Goal: Task Accomplishment & Management: Use online tool/utility

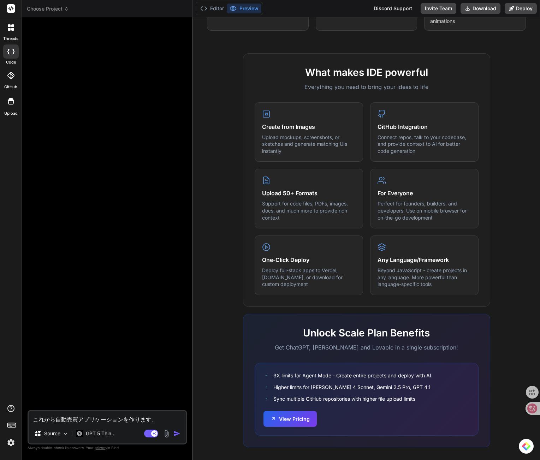
scroll to position [230, 0]
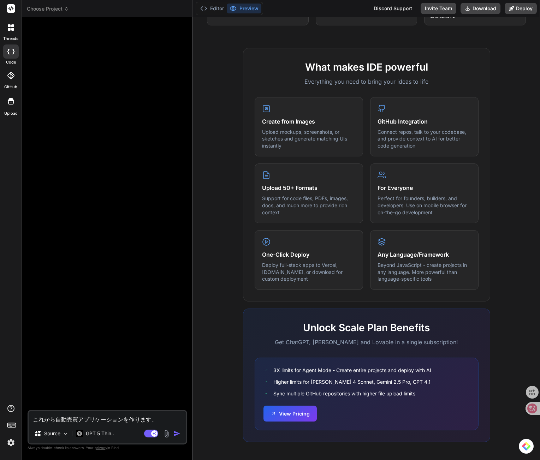
type textarea "これから自動売買アプリケーションを作ります。m"
type textarea "x"
type textarea "これから自動売買アプリケーションを作ります。ま"
type textarea "x"
type textarea "これから自動売買アプリケーションを作ります。まず"
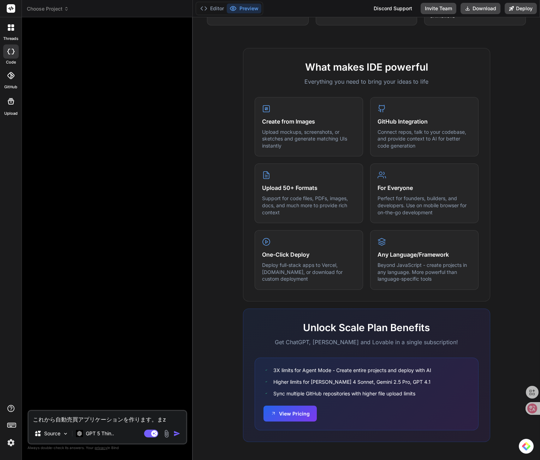
type textarea "x"
type textarea "これから自動売買アプリケーションを作ります。まずh"
type textarea "x"
type textarea "これから自動売買アプリケーションを作ります。まずは"
type textarea "x"
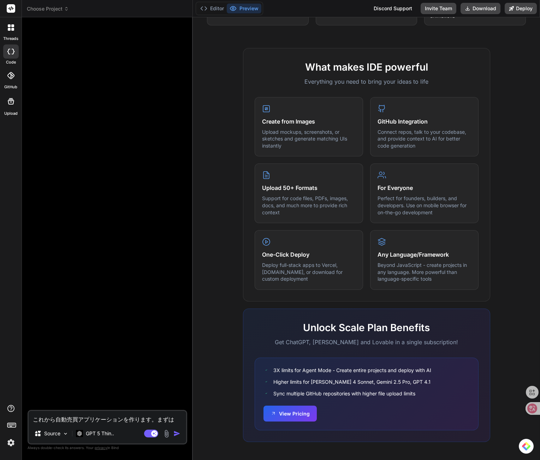
type textarea "これから自動売買アプリケーションを作ります。まずは、"
type textarea "x"
type textarea "これから自動売買アプリケーションを作ります。まずは"
type textarea "x"
type textarea "これから自動売買アプリケーションを作ります。まず"
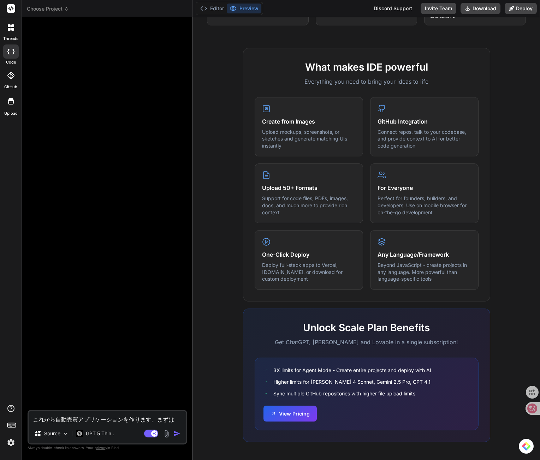
type textarea "x"
type textarea "これから自動売買アプリケーションを作ります。ま"
type textarea "x"
type textarea "これから自動売買アプリケーションを作ります。"
type textarea "x"
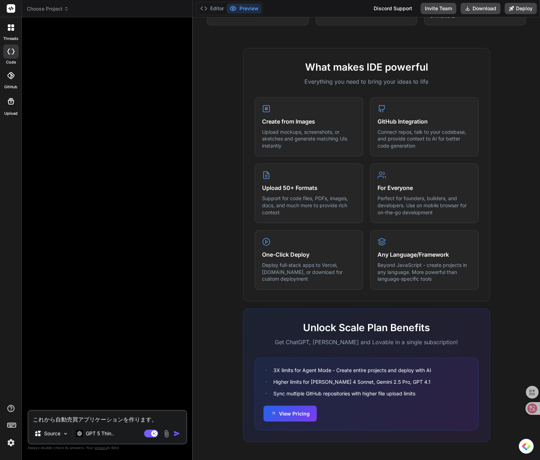
type textarea "これから自動売買アプリケーションを作ります。m"
type textarea "x"
type textarea "これから自動売買アプリケーションを作ります。ま"
type textarea "x"
type textarea "これから自動売買アプリケーションを作ります。"
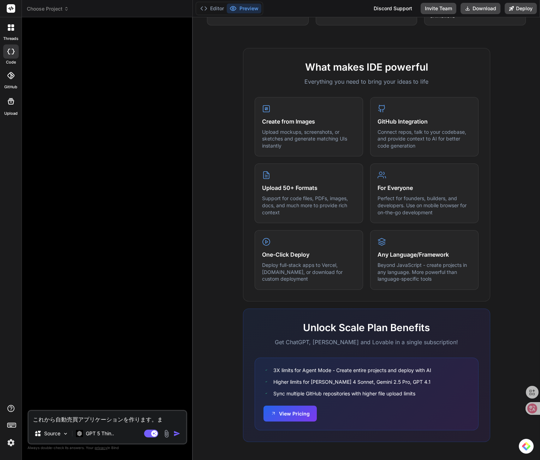
type textarea "x"
type textarea "これから自動売買アプリケーションを作ります。"
click at [58, 439] on div "Source" at bounding box center [51, 434] width 40 height 14
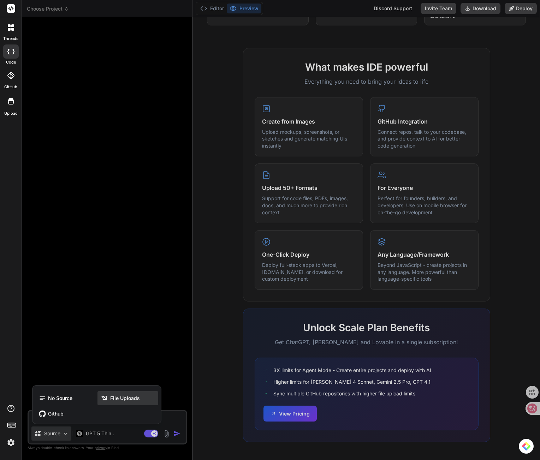
click at [103, 395] on icon at bounding box center [104, 398] width 7 height 7
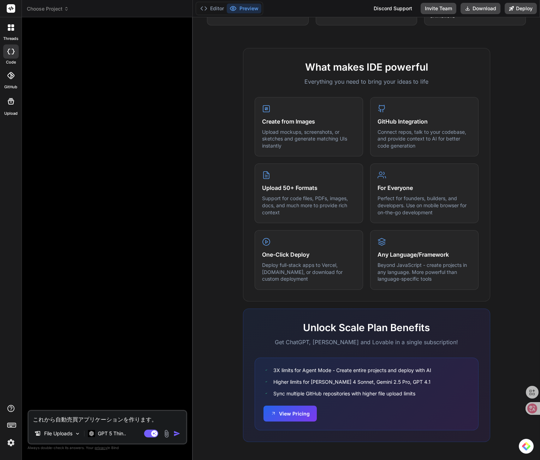
click at [165, 431] on img at bounding box center [167, 434] width 8 height 8
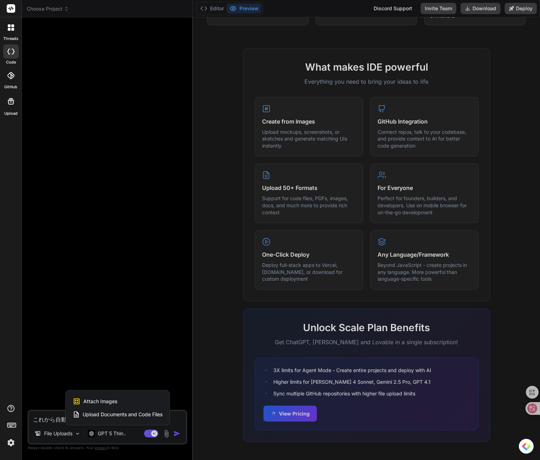
click at [72, 435] on div at bounding box center [270, 230] width 540 height 460
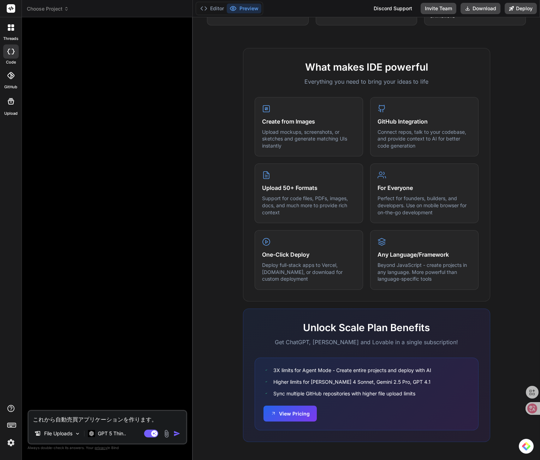
click at [72, 435] on p "File Uploads" at bounding box center [58, 433] width 28 height 7
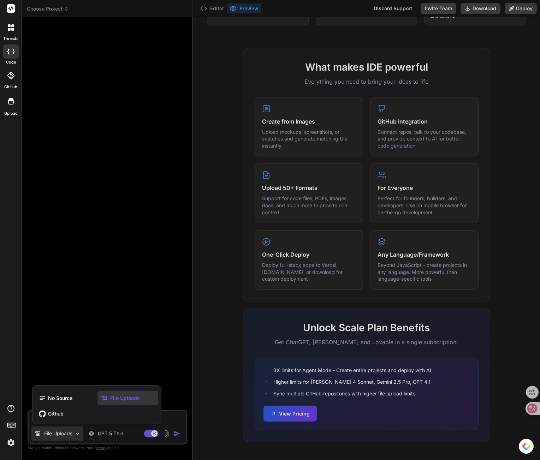
click at [129, 402] on div "File Uploads" at bounding box center [128, 398] width 61 height 14
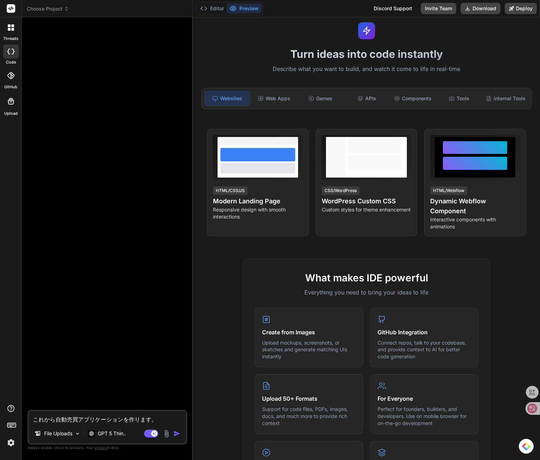
scroll to position [25, 0]
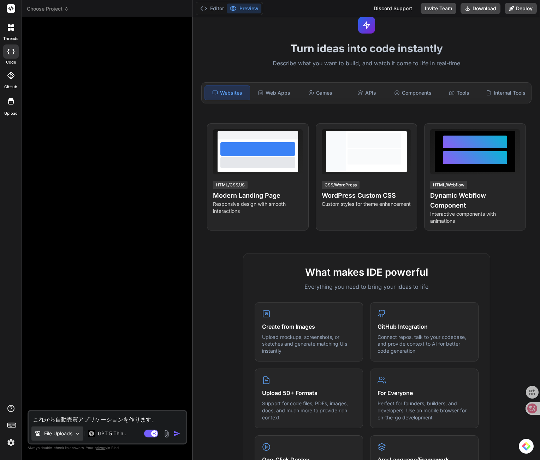
click at [68, 435] on p "File Uploads" at bounding box center [58, 433] width 28 height 7
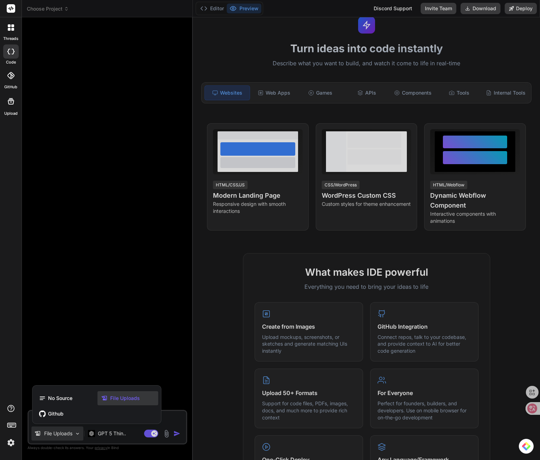
click at [121, 399] on span "File Uploads" at bounding box center [125, 398] width 30 height 7
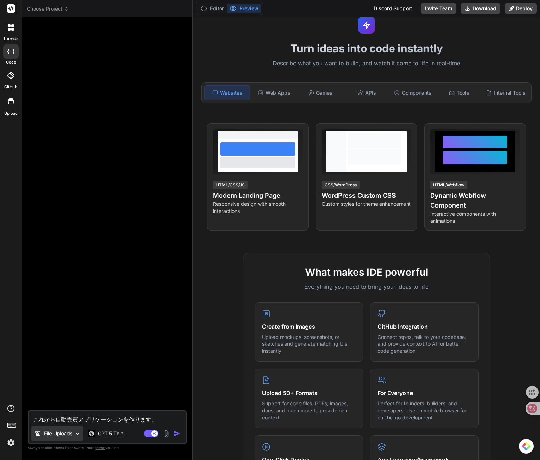
click at [76, 434] on img at bounding box center [78, 434] width 6 height 6
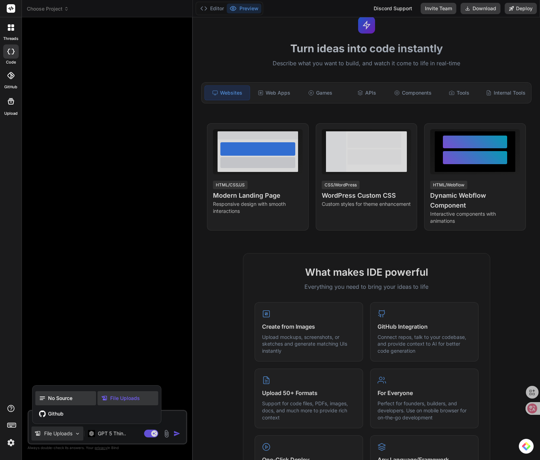
click at [71, 400] on span "No Source" at bounding box center [60, 398] width 24 height 7
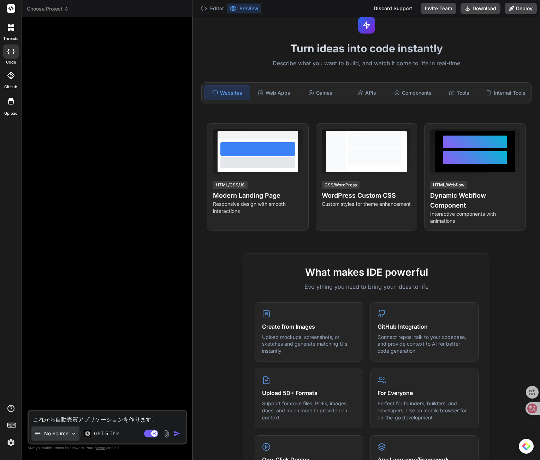
click at [67, 435] on p "No Source" at bounding box center [56, 433] width 24 height 7
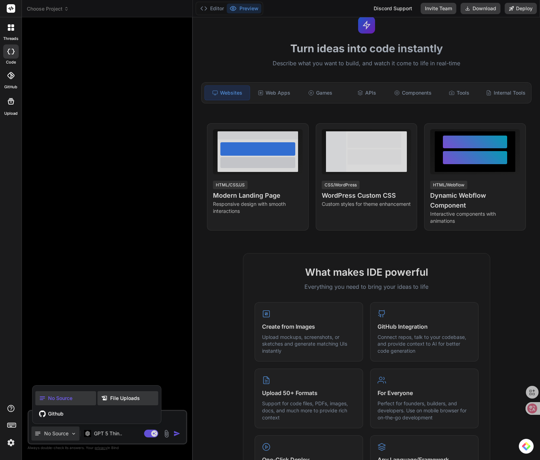
click at [100, 403] on div "File Uploads" at bounding box center [128, 398] width 61 height 14
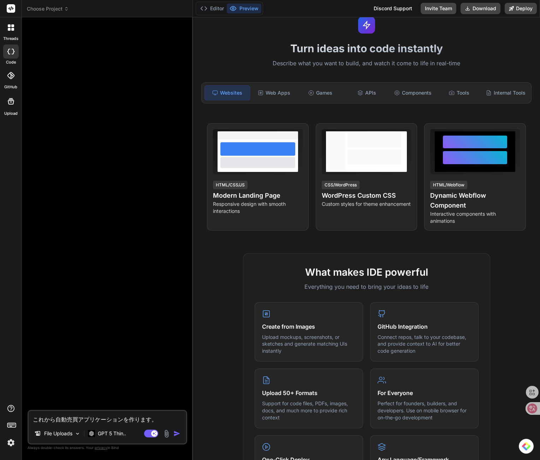
click at [175, 431] on img "button" at bounding box center [176, 433] width 7 height 7
click at [166, 435] on img at bounding box center [167, 434] width 8 height 8
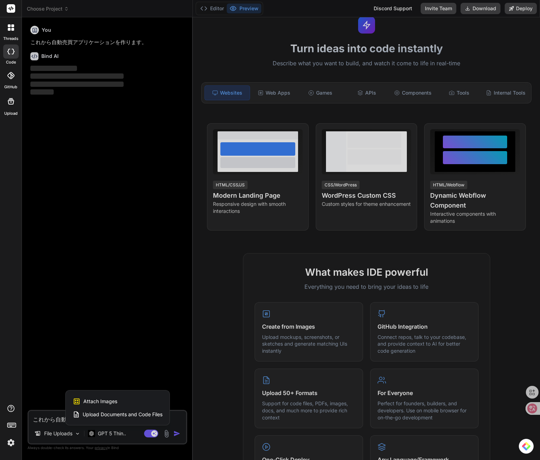
click at [139, 417] on span "Upload Documents and Code Files" at bounding box center [123, 414] width 80 height 7
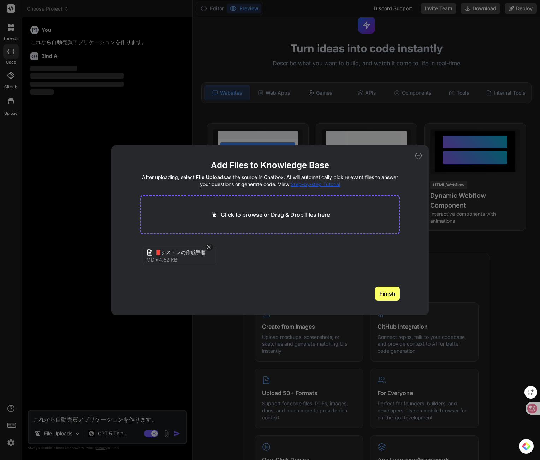
click at [392, 295] on button "Finish" at bounding box center [387, 294] width 25 height 14
click at [418, 154] on icon at bounding box center [418, 156] width 6 height 6
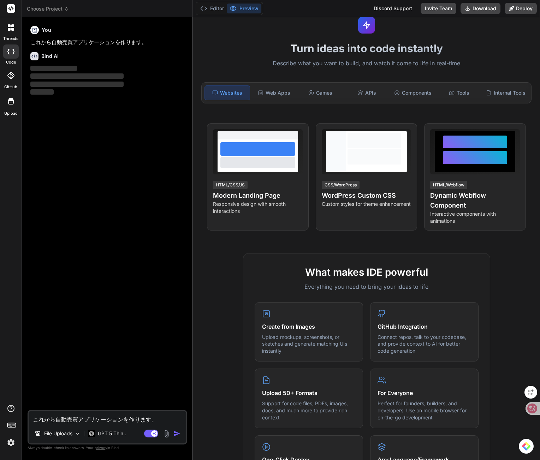
click at [114, 421] on textarea "これから自動売買アプリケーションを作ります。" at bounding box center [108, 417] width 158 height 13
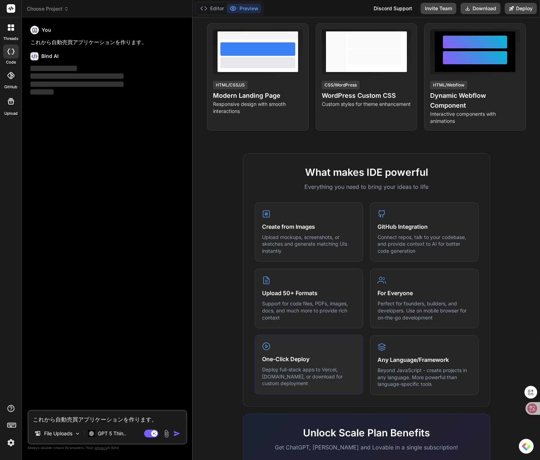
scroll to position [0, 0]
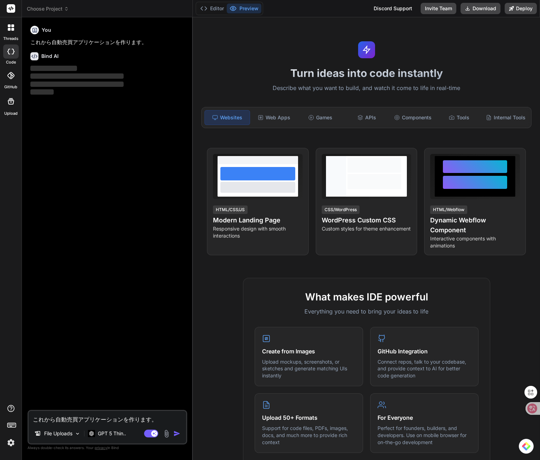
click at [269, 76] on h1 "Turn ideas into code instantly" at bounding box center [366, 73] width 339 height 13
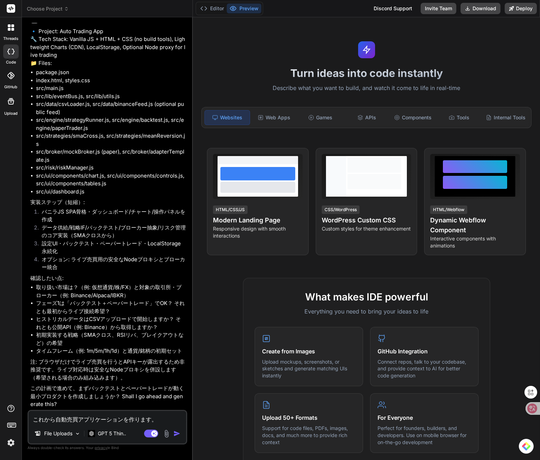
scroll to position [53, 0]
click at [167, 432] on img at bounding box center [167, 434] width 8 height 8
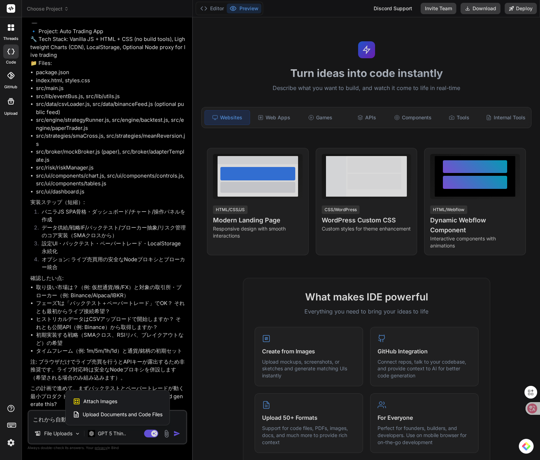
click at [111, 414] on span "Upload Documents and Code Files" at bounding box center [123, 414] width 80 height 7
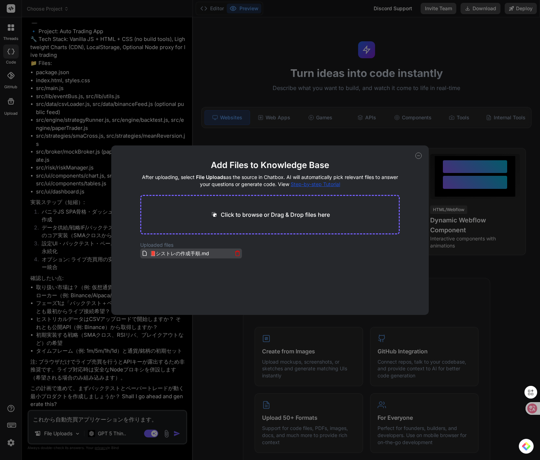
click at [167, 256] on span "📕シストレの作成手順.md" at bounding box center [179, 253] width 61 height 8
click at [358, 176] on h4 "After uploading, select File Uploads as the source in Chatbox. AI will automati…" at bounding box center [270, 181] width 260 height 14
click at [413, 152] on div "Add Files to Knowledge Base After uploading, select File Uploads as the source …" at bounding box center [269, 231] width 317 height 170
click at [418, 153] on div "Add Files to Knowledge Base After uploading, select File Uploads as the source …" at bounding box center [269, 231] width 317 height 170
click at [418, 153] on icon at bounding box center [418, 156] width 6 height 6
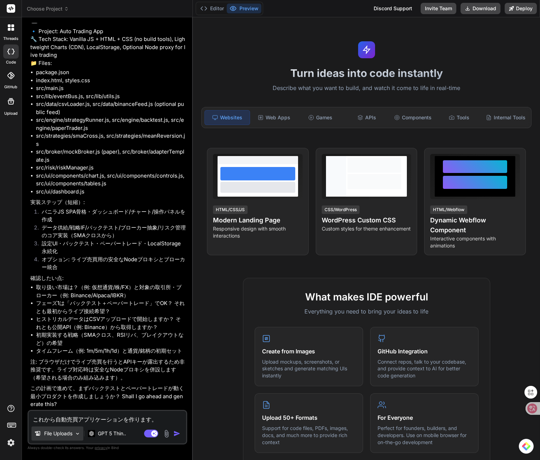
click at [46, 438] on div "File Uploads" at bounding box center [57, 434] width 52 height 14
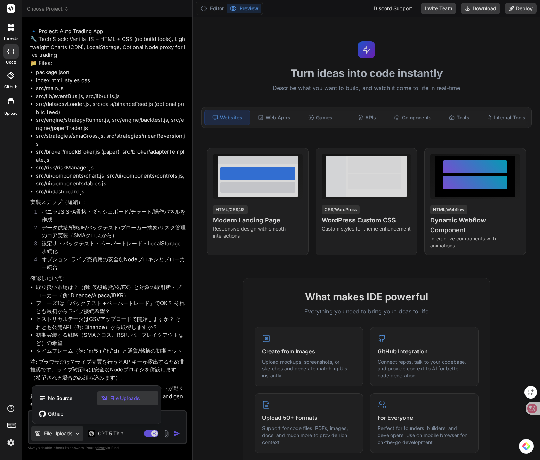
click at [117, 403] on div "File Uploads" at bounding box center [128, 398] width 61 height 14
type textarea "x"
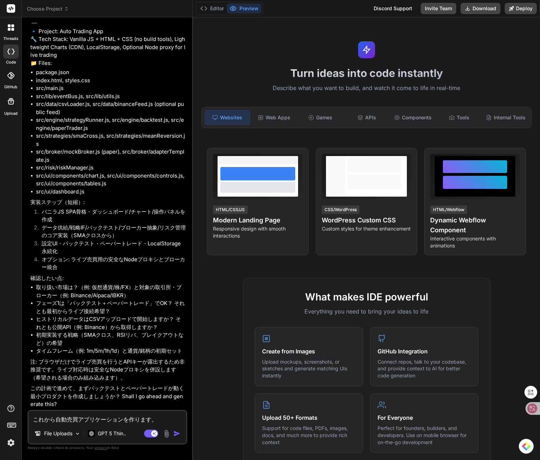
click at [128, 418] on textarea "これから自動売買アプリケーションを作ります。" at bounding box center [108, 417] width 158 height 13
type textarea "s"
type textarea "x"
type textarea "さ"
type textarea "x"
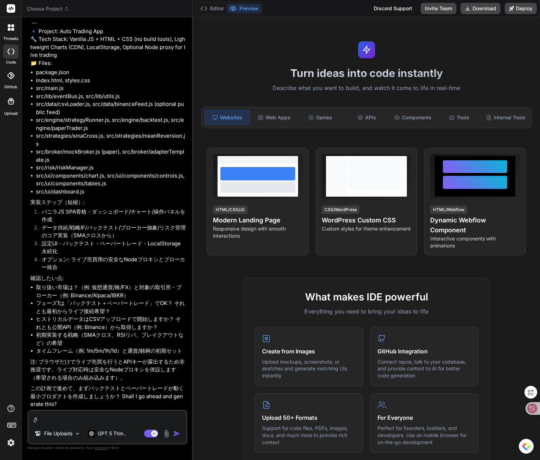
type textarea "さい"
type textarea "x"
type textarea "さいs"
type textarea "x"
type textarea "さいsy"
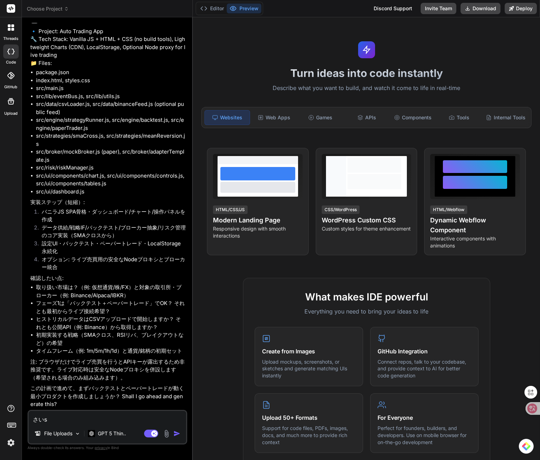
type textarea "x"
type textarea "最初"
type textarea "x"
type textarea "最小"
type textarea "x"
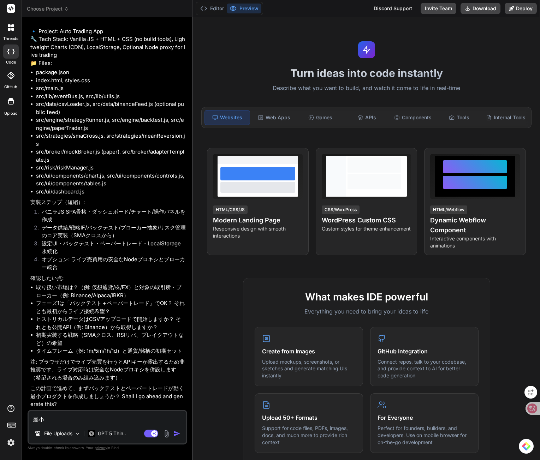
type textarea "最小p"
type textarea "x"
type textarea "最小ぷ"
type textarea "x"
type textarea "最小プr"
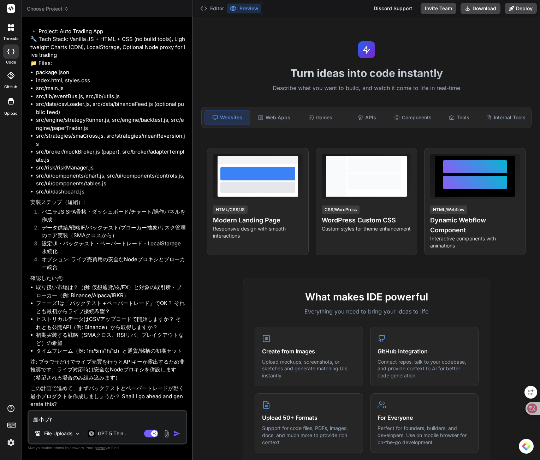
type textarea "x"
type textarea "最小プロ"
type textarea "x"
type textarea "最小プロd"
type textarea "x"
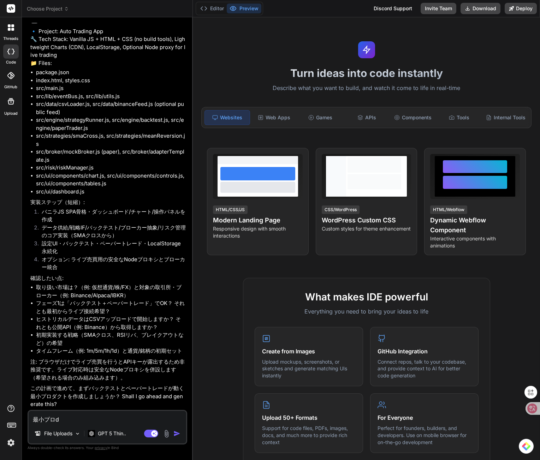
type textarea "最小プロダ"
type textarea "x"
type textarea "最小プロダk"
type textarea "x"
type textarea "最小プロダク"
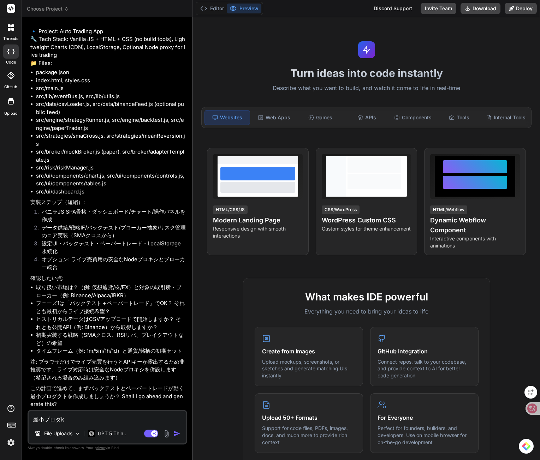
type textarea "x"
type textarea "最小プロダクt"
type textarea "x"
type textarea "最小プロダクト"
type textarea "x"
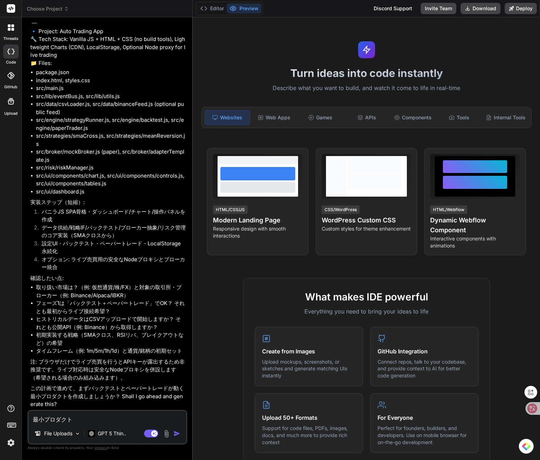
type textarea "最小プロダクトh"
type textarea "x"
type textarea "最小プロダクトは"
type textarea "x"
type textarea "最小プロダクトは、"
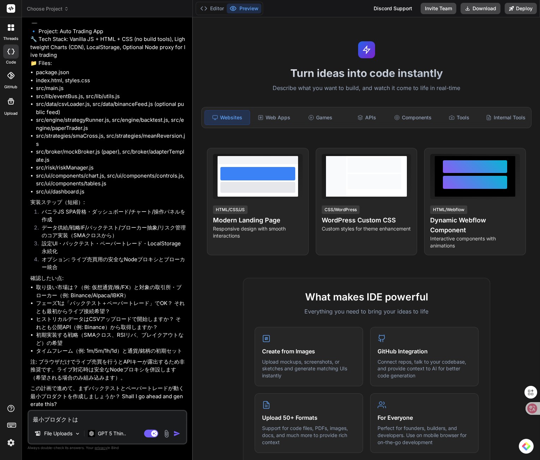
type textarea "x"
type textarea "最小プロダクトは、m"
type textarea "x"
type textarea "最小プロダクトは、む"
type textarea "x"
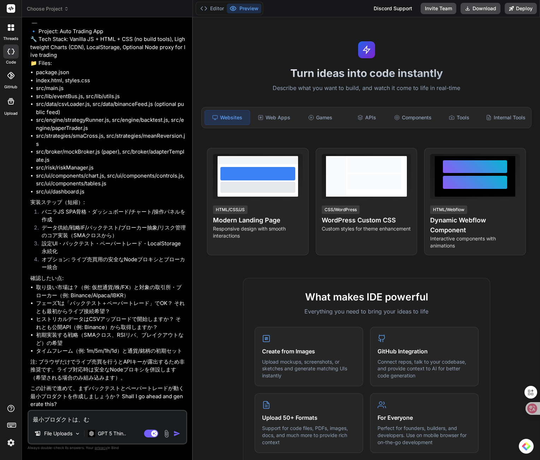
type textarea "最小プロダクトは、むs"
type textarea "x"
type textarea "最小プロダクトは、むし"
type textarea "x"
type textarea "最小プロダクトは、むしr"
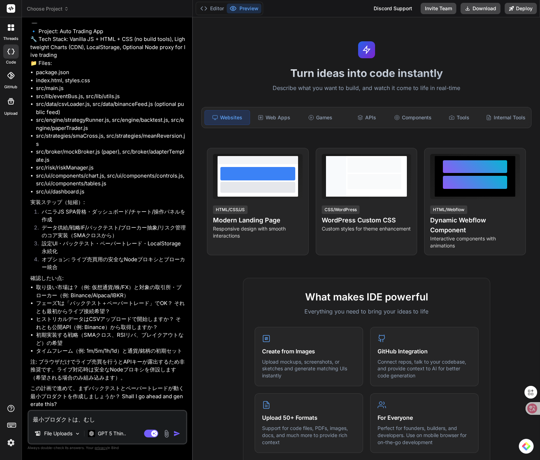
type textarea "x"
type textarea "最小プロダクトは、むしろ"
type textarea "x"
type textarea "f最小プロダクトは、むしろ"
type textarea "x"
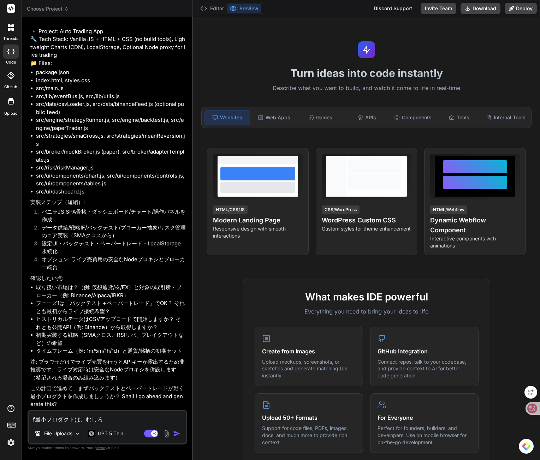
type textarea "fa最小プロダクトは、むしろ"
type textarea "x"
type textarea "fai最小プロダクトは、むしろ"
type textarea "x"
type textarea "fair最小プロダクトは、むしろ"
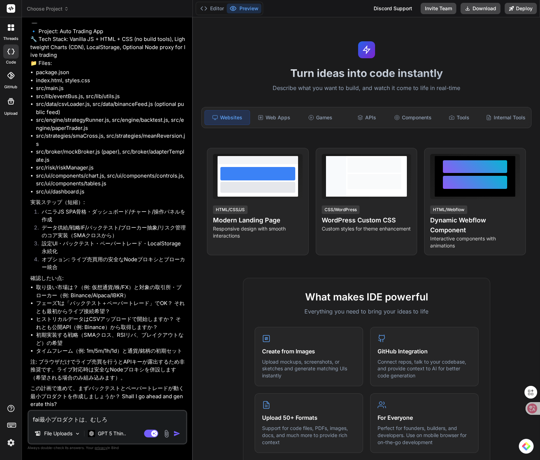
type textarea "x"
type textarea "fairu最小プロダクトは、むしろ"
type textarea "x"
type textarea "fairuw最小プロダクトは、むしろ"
type textarea "x"
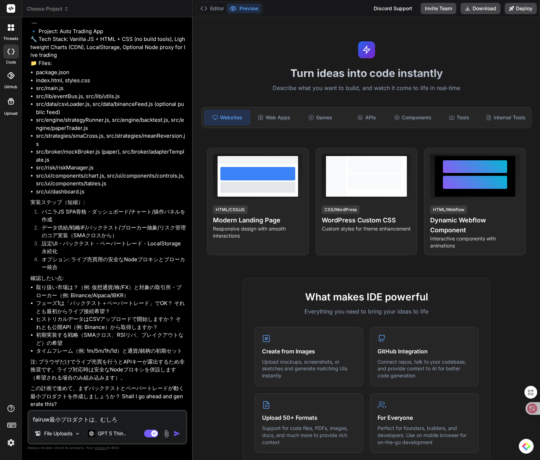
type textarea "fairuwo最小プロダクトは、むしろ"
type textarea "x"
type textarea "fairuw最小プロダクトは、むしろ"
type textarea "x"
type textarea "fairu最小プロダクトは、むしろ"
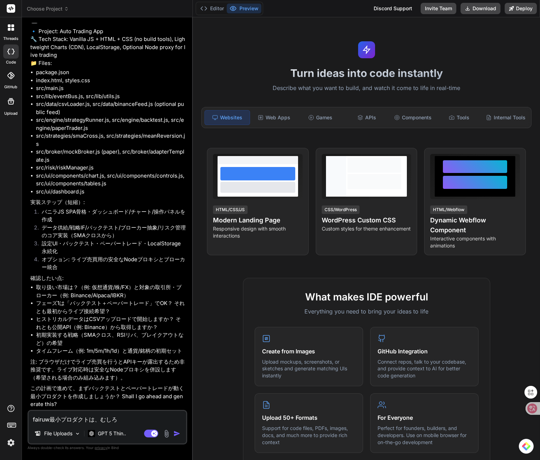
type textarea "x"
type textarea "fair最小プロダクトは、むしろ"
type textarea "x"
type textarea "fai最小プロダクトは、むしろ"
type textarea "x"
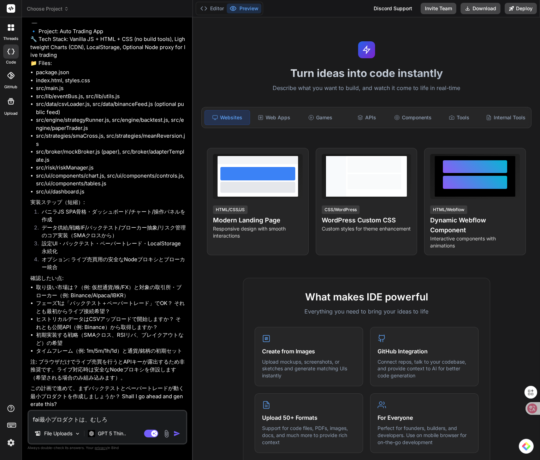
type textarea "fa最小プロダクトは、むしろ"
type textarea "x"
type textarea "f最小プロダクトは、むしろ"
type textarea "x"
type textarea "最小プロダクトは、むしろ"
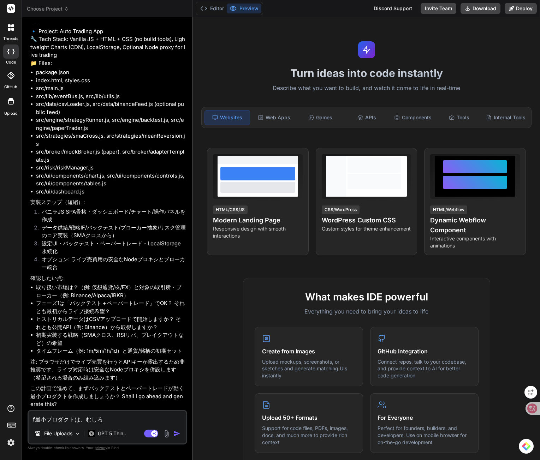
type textarea "x"
type textarea "f最小プロダクトは、むしろ"
type textarea "x"
type textarea "ファ最小プロダクトは、むしろ"
type textarea "x"
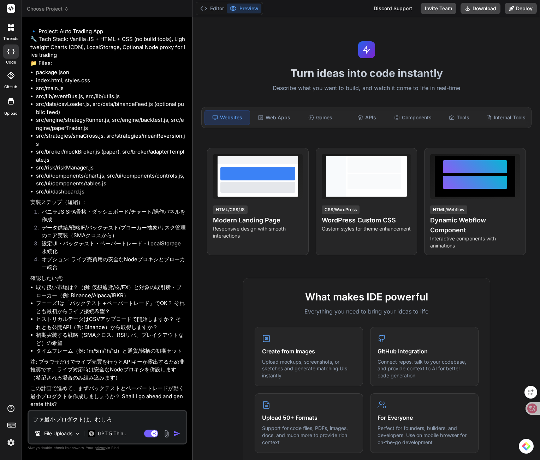
type textarea "ファイ最小プロダクトは、むしろ"
type textarea "x"
type textarea "ファイr最小プロダクトは、むしろ"
type textarea "x"
type textarea "ファイル最小プロダクトは、むしろ"
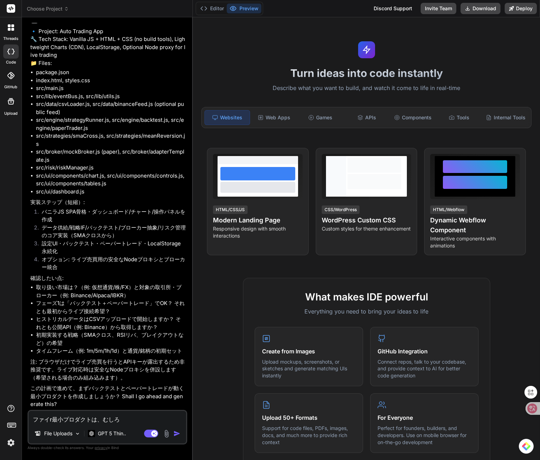
type textarea "x"
type textarea "ファイルw最小プロダクトは、むしろ"
type textarea "x"
type textarea "ファイルを最小プロダクトは、むしろ"
type textarea "x"
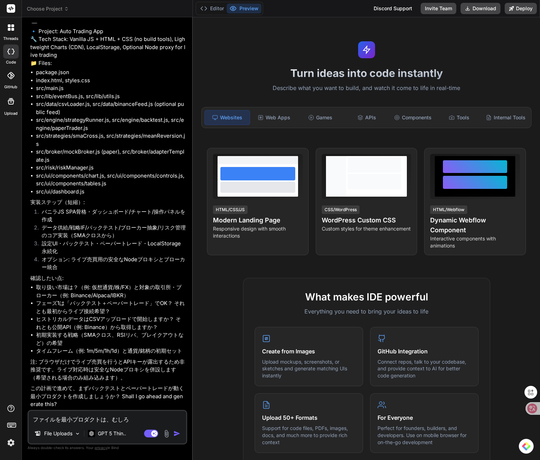
type textarea "ファイルをs最小プロダクトは、むしろ"
type textarea "x"
type textarea "ファイルをさ最小プロダクトは、むしろ"
type textarea "x"
type textarea "ファイルをさn最小プロダクトは、むしろ"
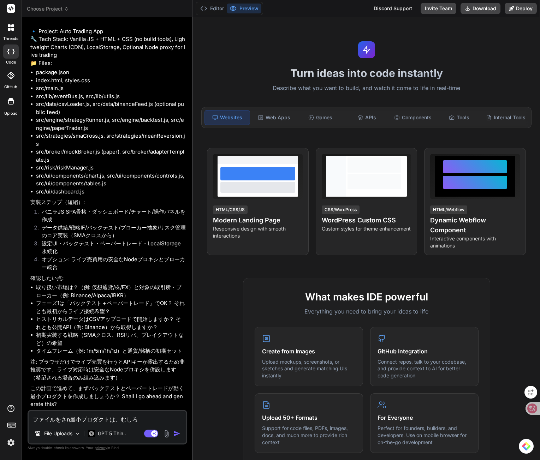
type textarea "x"
type textarea "ファイルをさん最小プロダクトは、むしろ"
type textarea "x"
type textarea "ファイルをさんs最小プロダクトは、むしろ"
type textarea "x"
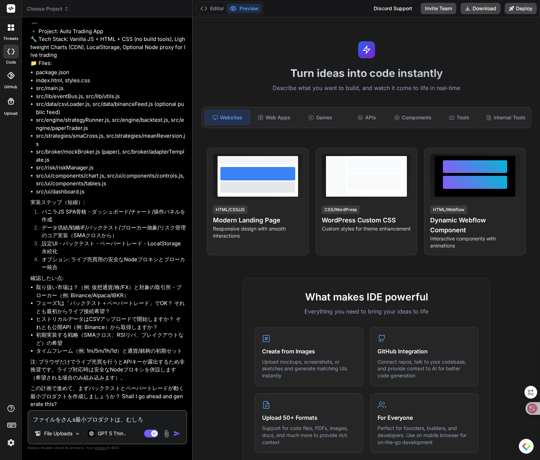
type textarea "ファイルをさんsy最小プロダクトは、むしろ"
type textarea "x"
type textarea "ファイルをさんしょ最小プロダクトは、むしろ"
type textarea "x"
type textarea "ファイルを参照最小プロダクトは、むしろ"
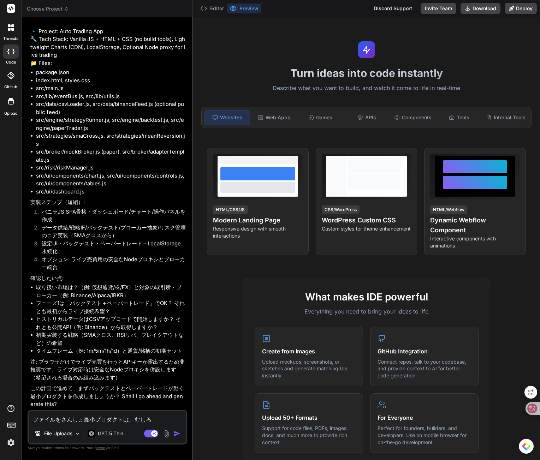
type textarea "x"
type textarea "ファイルを参照s最小プロダクトは、むしろ"
type textarea "x"
type textarea "ファイルを参照す最小プロダクトは、むしろ"
type textarea "x"
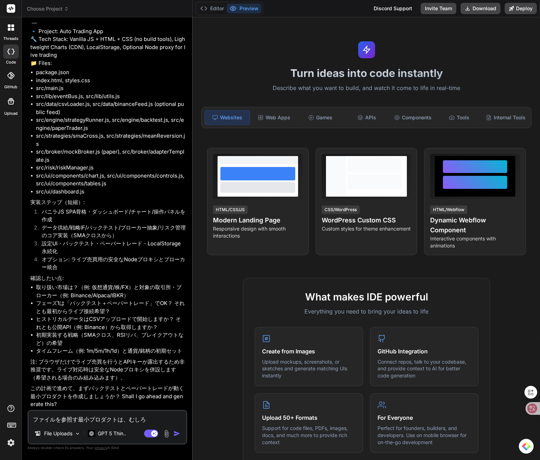
type textarea "ファイルを参照すr最小プロダクトは、むしろ"
type textarea "x"
type textarea "ファイルを参照する最小プロダクトは、むしろ"
type textarea "x"
type textarea "ファイルを参照するk最小プロダクトは、むしろ"
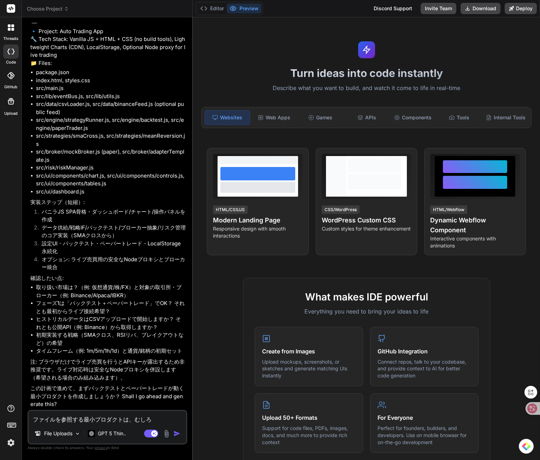
type textarea "x"
type textarea "ファイルを参照するこ最小プロダクトは、むしろ"
type textarea "x"
type textarea "ファイルを参照するこt最小プロダクトは、むしろ"
type textarea "x"
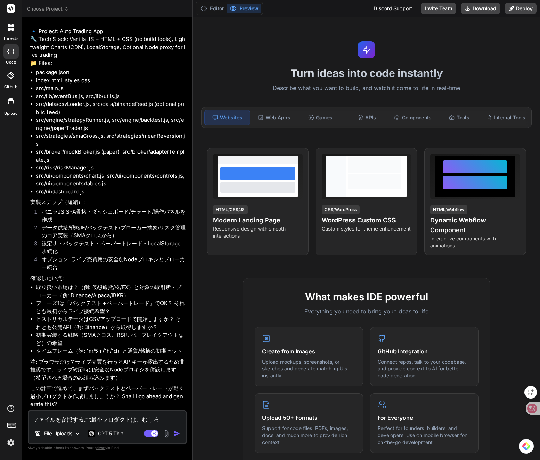
type textarea "ファイルを参照すること最小プロダクトは、むしろ"
type textarea "x"
type textarea "ファイルを参照すること。最小プロダクトは、むしろ"
type textarea "x"
type textarea "ファイルを参照すること。最小プロダクトは、むしろya"
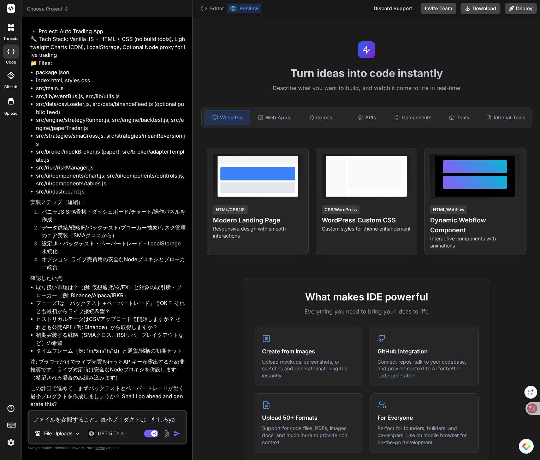
type textarea "x"
type textarea "ファイルを参照すること。最小プロダクトは、むしろyah"
type textarea "x"
type textarea "ファイルを参照すること。最小プロダクトは、むしろyaho"
type textarea "x"
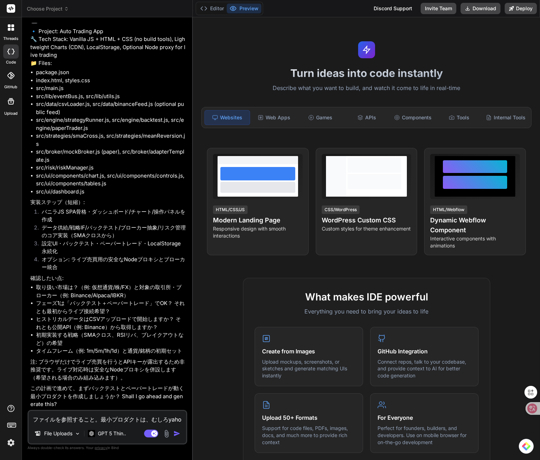
type textarea "ファイルを参照すること。最小プロダクトは、むしろyahoo"
type textarea "x"
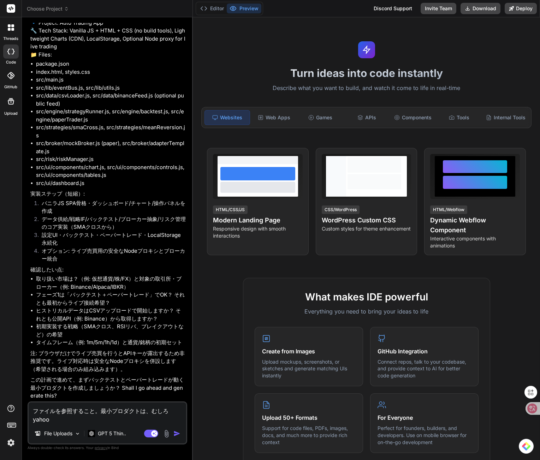
type textarea "ファイルを参照すること。最小プロダクトは、むしろyahoo"
type textarea "x"
type textarea "ファイルを参照すること。最小プロダクトは、むしろyahoo f"
type textarea "x"
type textarea "ファイルを参照すること。最小プロダクトは、むしろyahoo fi"
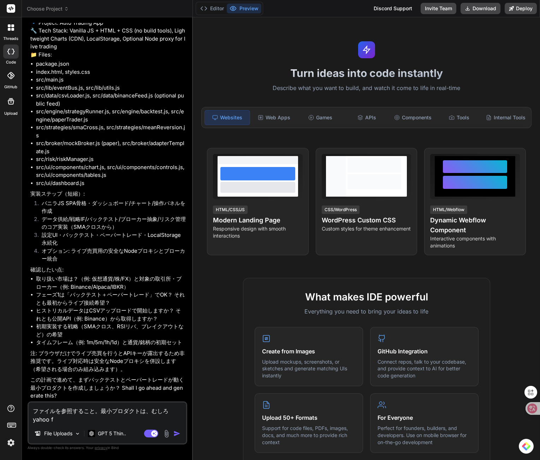
type textarea "x"
type textarea "ファイルを参照すること。最小プロダクトは、むしろyahoo fin"
type textarea "x"
type textarea "ファイルを参照すること。最小プロダクトは、むしろyahoo fina"
type textarea "x"
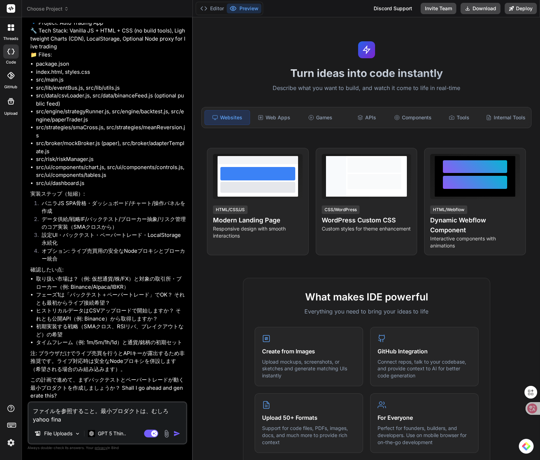
type textarea "ファイルを参照すること。最小プロダクトは、むしろyahoo finan"
type textarea "x"
type textarea "ファイルを参照すること。最小プロダクトは、むしろyahoo financ"
type textarea "x"
type textarea "ファイルを参照すること。最小プロダクトは、むしろyahoo finance"
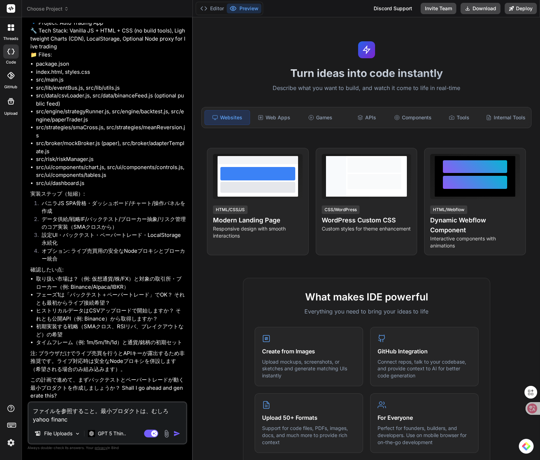
type textarea "x"
type textarea "ファイルを参照すること。最小プロダクトは、むしろyahoo financek"
type textarea "x"
type textarea "ファイルを参照すること。最小プロダクトは、むしろyahoo financeか"
type textarea "x"
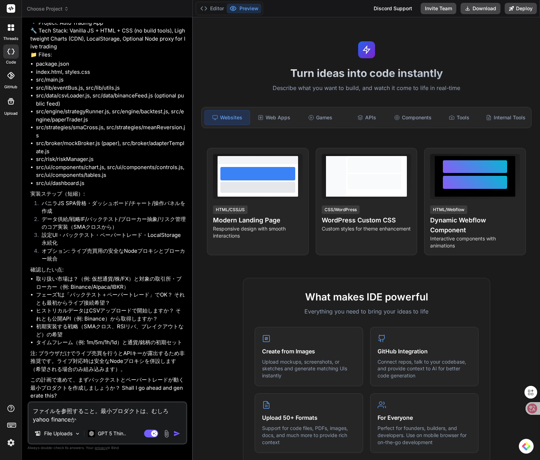
type textarea "ファイルを参照すること。最小プロダクトは、むしろyahoo financeかr"
type textarea "x"
type textarea "ファイルを参照すること。最小プロダクトは、むしろyahoo financeから"
type textarea "x"
type textarea "ファイルを参照すること。最小プロダクトは、むしろyahoo financeからj"
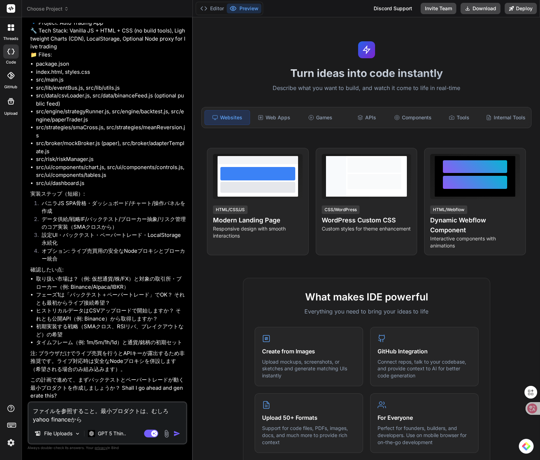
type textarea "x"
type textarea "ファイルを参照すること。最小プロダクトは、むしろyahoo financeからじょ"
type textarea "x"
type textarea "ファイルを参照すること。最小プロダクトは、むしろyahoo financeからじょう"
type textarea "x"
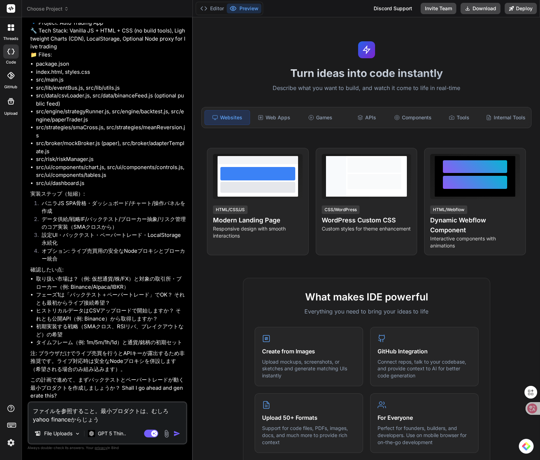
type textarea "ファイルを参照すること。最小プロダクトは、むしろyahoo financeからじょうh"
type textarea "x"
type textarea "ファイルを参照すること。最小プロダクトは、むしろyahoo financeからじょうほ"
type textarea "x"
type textarea "ファイルを参照すること。最小プロダクトは、むしろyahoo financeから情報"
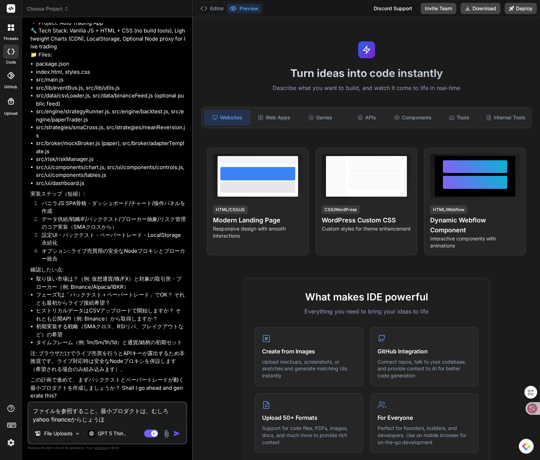
type textarea "x"
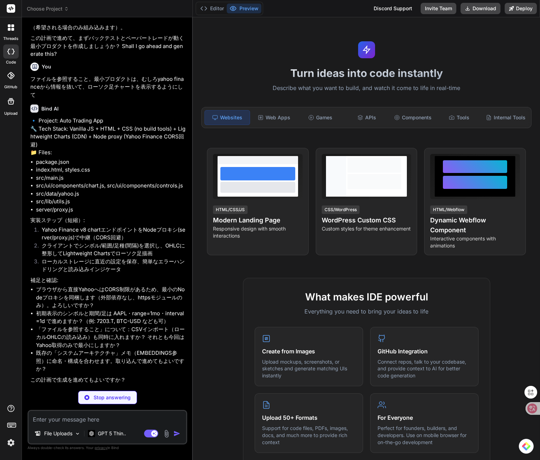
scroll to position [387, 0]
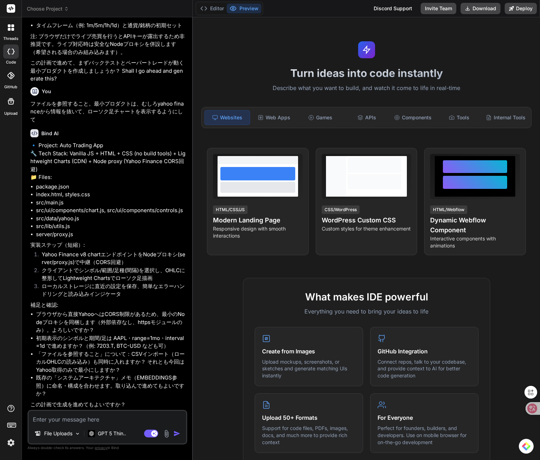
click at [61, 422] on textarea at bounding box center [108, 417] width 158 height 13
click at [167, 436] on img at bounding box center [167, 434] width 8 height 8
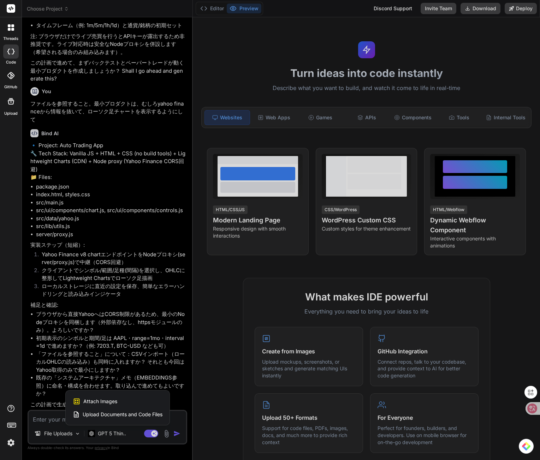
click at [105, 417] on span "Upload Documents and Code Files" at bounding box center [123, 414] width 80 height 7
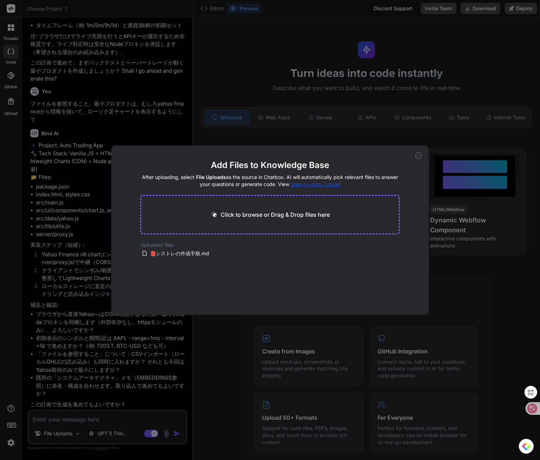
click at [419, 156] on icon at bounding box center [418, 156] width 6 height 6
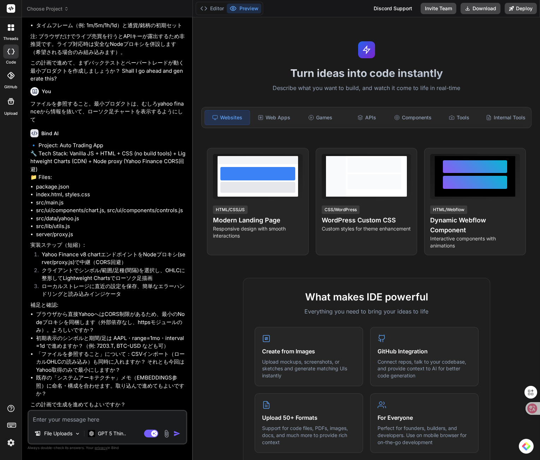
click at [104, 423] on textarea at bounding box center [108, 417] width 158 height 13
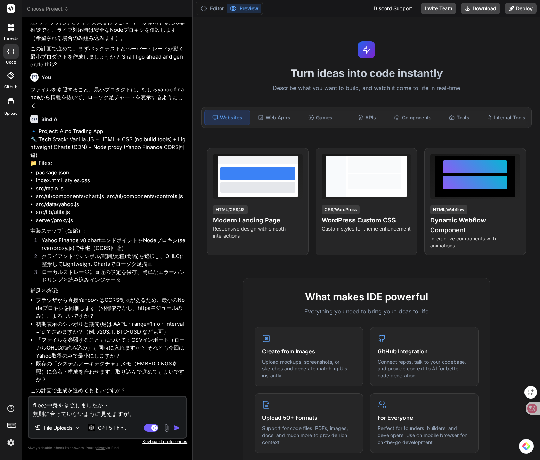
click at [130, 318] on li "ブラウザから直接YahooへはCORS制限があるため、最小のNodeプロキシを同梱します（外部依存なし、httpsモジュールのみ）。よろしいですか？" at bounding box center [111, 308] width 150 height 24
click at [178, 425] on img "button" at bounding box center [176, 428] width 7 height 7
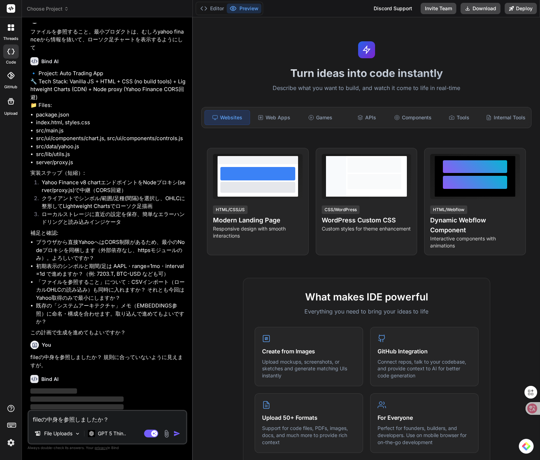
scroll to position [468, 0]
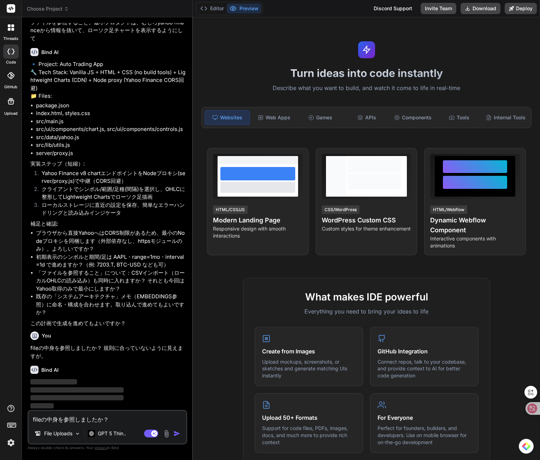
click at [122, 420] on textarea "fileの中身を参照しましたか？ 規則に合っていないように見えますが。" at bounding box center [108, 417] width 158 height 13
paste textarea "```mermaid graph TD subgraph 外部API A[Yahoo Finance API] B[Trader Workstation AP…"
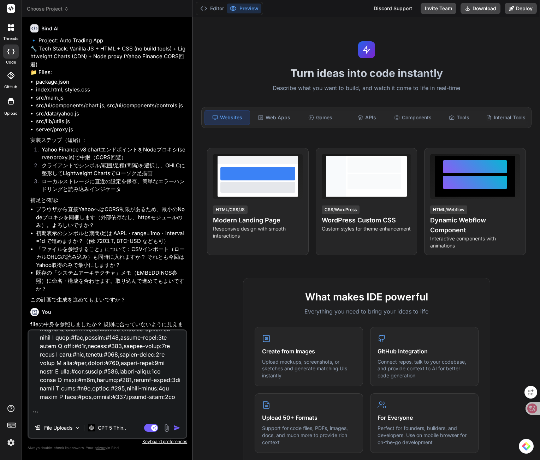
paste textarea "### 開発手順 1. **オーガナイズ:** フォルダの命名が明確で、何を含んでいるのかがわかるようにしてください。例えば、`01_ドキュメント`は文書が含…"
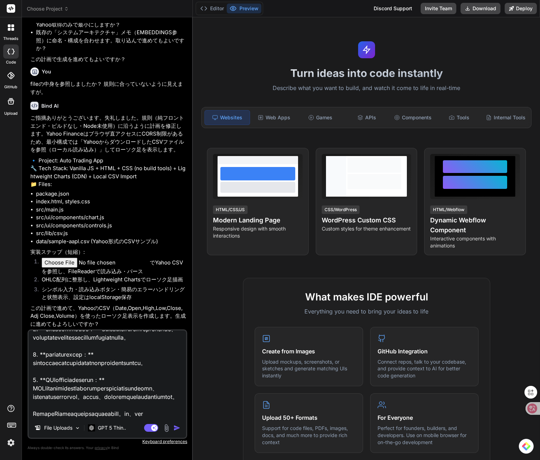
scroll to position [1009, 0]
click at [107, 415] on textarea at bounding box center [108, 375] width 158 height 88
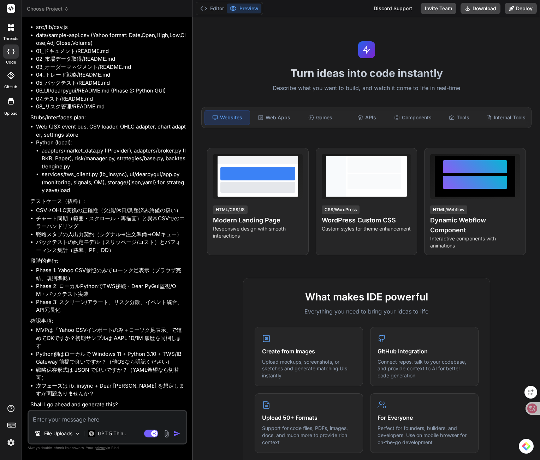
scroll to position [1868, 0]
click at [110, 418] on textarea at bounding box center [108, 417] width 158 height 13
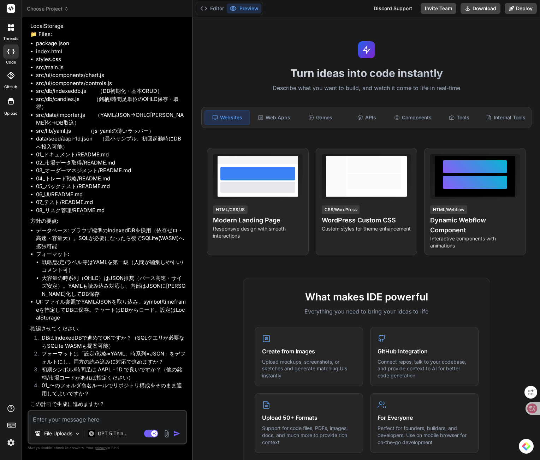
scroll to position [2404, 0]
click at [89, 419] on textarea at bounding box center [108, 417] width 158 height 13
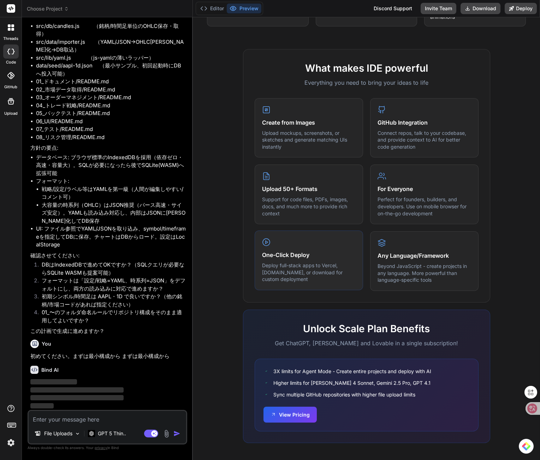
scroll to position [230, 0]
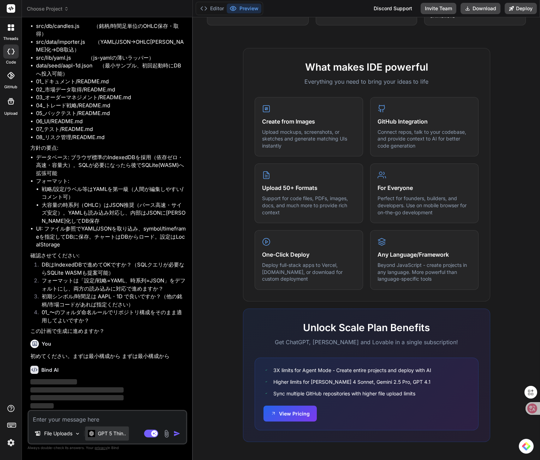
click at [126, 435] on p "GPT 5 Thin.." at bounding box center [112, 433] width 28 height 7
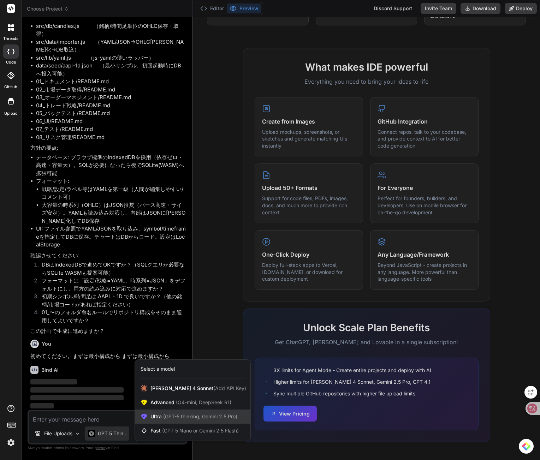
click at [193, 415] on span "(GPT-5 thinking, Gemini 2.5 Pro)" at bounding box center [200, 417] width 76 height 6
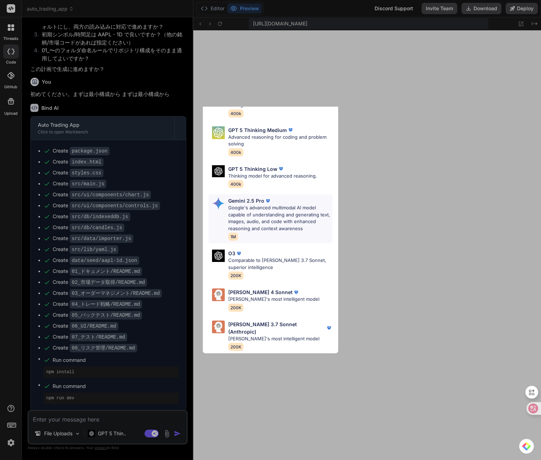
scroll to position [95, 0]
click at [135, 213] on div "Ultra Models GPT 5 OpenAI's best AI model, matches Claude 4 Sonnet in Intellige…" at bounding box center [270, 230] width 541 height 460
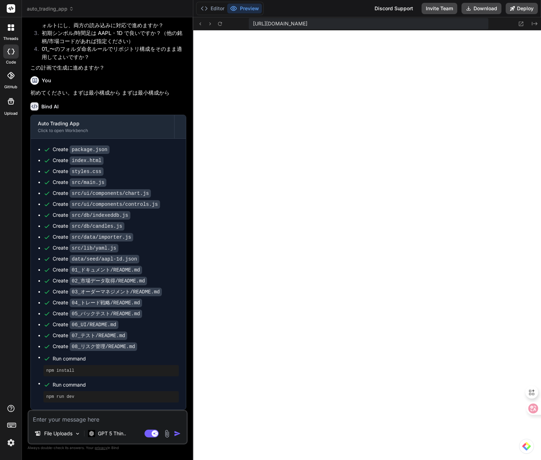
scroll to position [2730, 0]
click at [77, 423] on textarea at bounding box center [108, 417] width 158 height 13
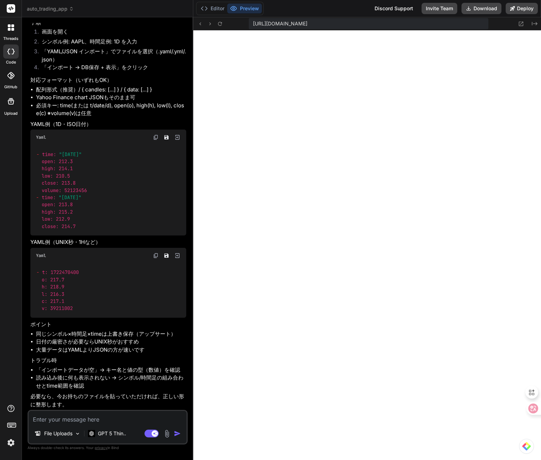
scroll to position [3212, 0]
click at [122, 418] on textarea at bounding box center [108, 417] width 158 height 13
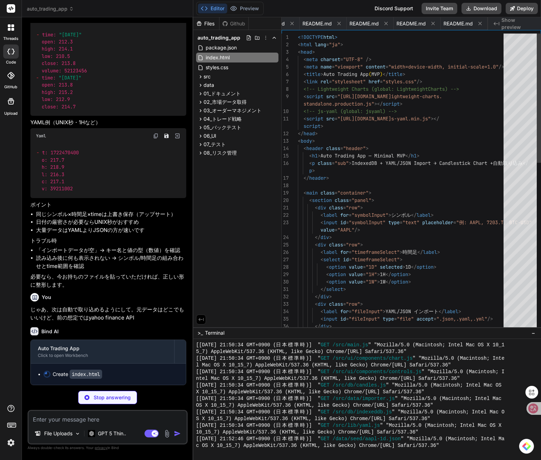
scroll to position [7, 0]
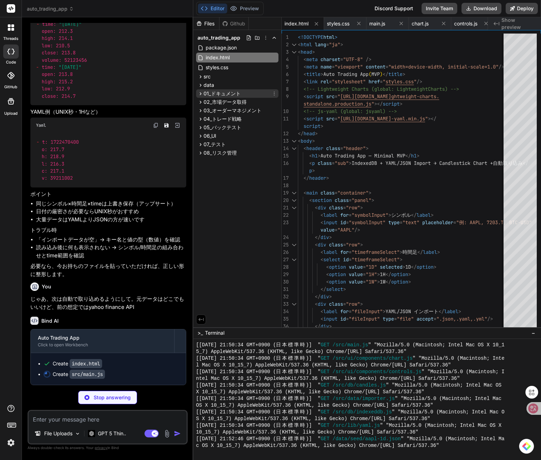
click at [200, 93] on icon at bounding box center [201, 93] width 2 height 3
click at [201, 114] on icon at bounding box center [200, 114] width 6 height 6
click at [219, 106] on span "README.md" at bounding box center [226, 103] width 31 height 8
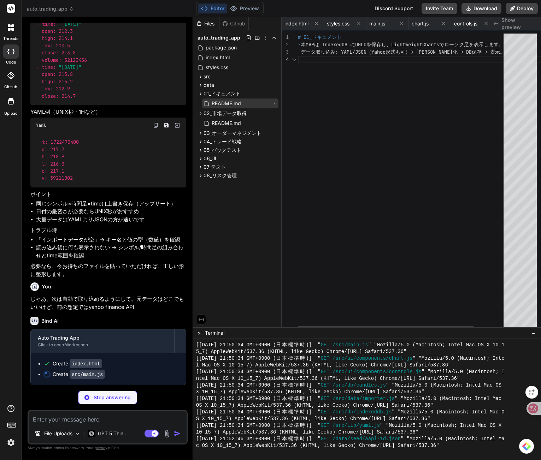
scroll to position [22, 0]
click at [226, 120] on span "README.md" at bounding box center [226, 123] width 31 height 8
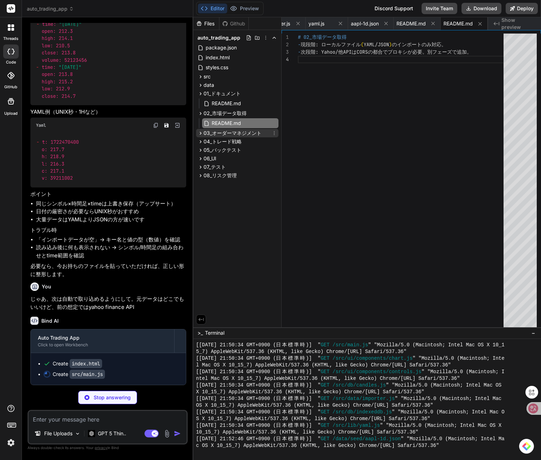
click at [232, 132] on span "03_オーダーマネジメント" at bounding box center [232, 133] width 58 height 7
click at [230, 141] on span "README.md" at bounding box center [226, 143] width 31 height 8
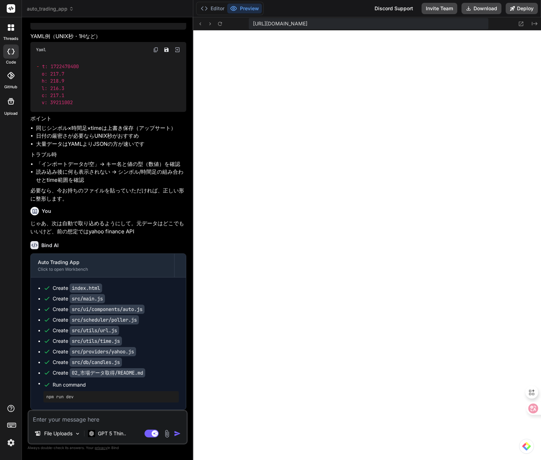
scroll to position [772, 0]
click at [64, 426] on div "File Uploads GPT 5 Thin.. Agent Mode. When this toggle is activated, AI automat…" at bounding box center [108, 427] width 160 height 35
click at [66, 424] on div "File Uploads GPT 5 Thin.. Agent Mode. When this toggle is activated, AI automat…" at bounding box center [108, 427] width 160 height 35
click at [81, 418] on textarea at bounding box center [108, 417] width 158 height 13
click at [148, 419] on textarea at bounding box center [108, 417] width 158 height 13
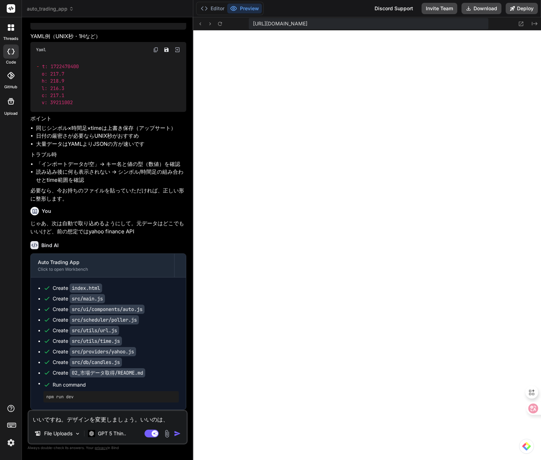
click at [172, 419] on textarea "いいですね。デザインを変更しましょう。いいのは、" at bounding box center [108, 417] width 158 height 13
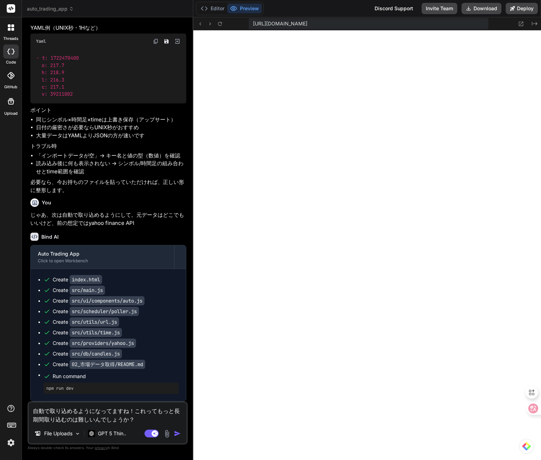
click at [157, 416] on textarea "自動で取り込めるようになってますね！これってもっと長期間取り込むのは難しいんでしょうか？" at bounding box center [108, 413] width 158 height 21
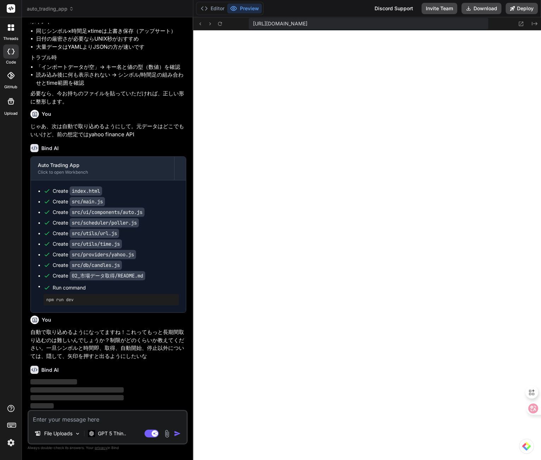
scroll to position [3515, 0]
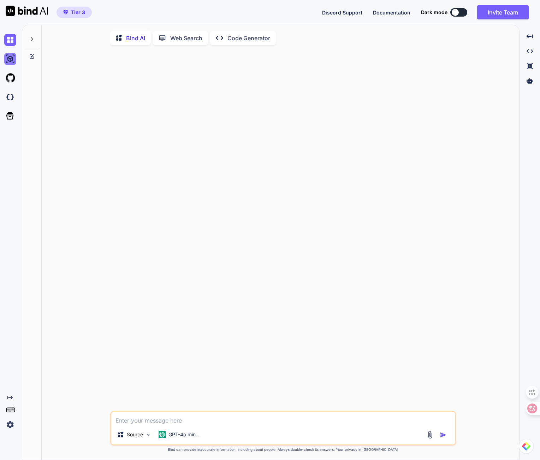
click at [9, 56] on img at bounding box center [10, 59] width 12 height 12
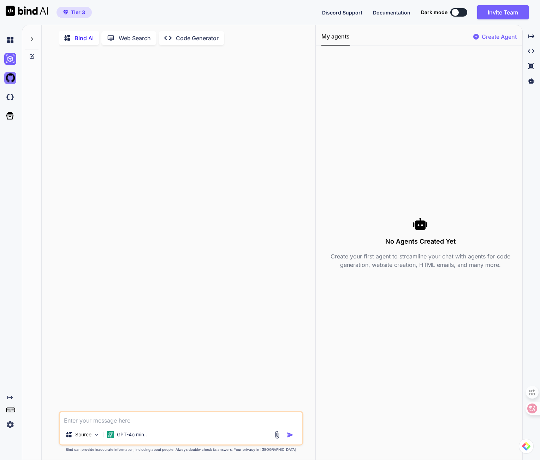
click at [14, 79] on img at bounding box center [10, 78] width 12 height 12
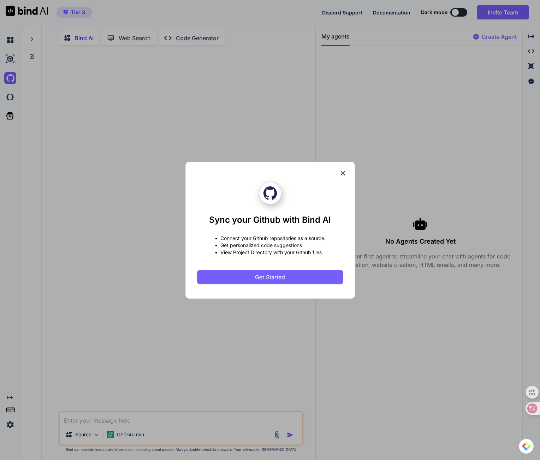
click at [16, 102] on div "Sync your Github with Bind AI • Connect your Github repositories as a source. •…" at bounding box center [270, 230] width 540 height 460
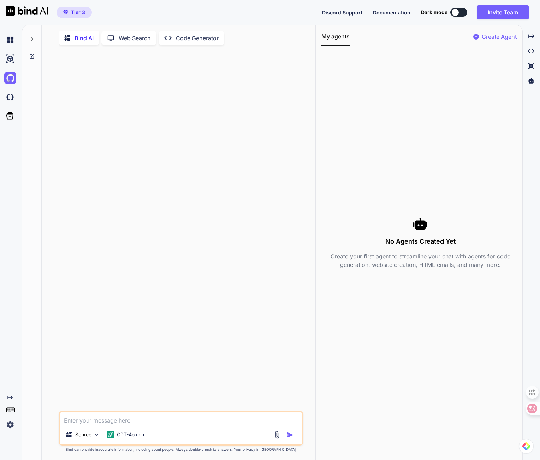
click at [14, 109] on div at bounding box center [11, 116] width 15 height 18
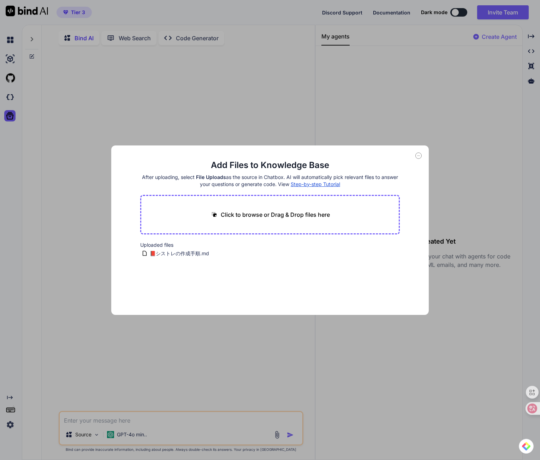
click at [12, 95] on div "Add Files to Knowledge Base After uploading, select File Uploads as the source …" at bounding box center [270, 230] width 540 height 460
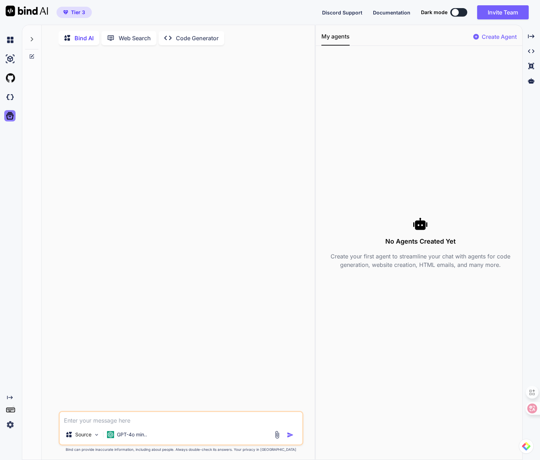
click at [14, 111] on icon at bounding box center [10, 116] width 10 height 10
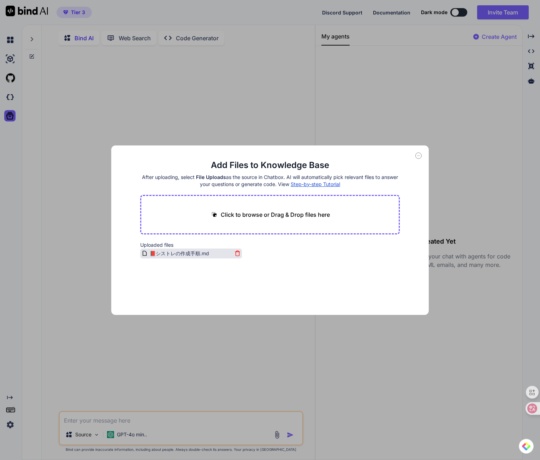
click at [147, 256] on div "📕シストレの作成手順.md" at bounding box center [187, 253] width 91 height 8
click at [421, 152] on div "Add Files to Knowledge Base After uploading, select File Uploads as the source …" at bounding box center [269, 231] width 317 height 170
click at [422, 154] on div "Add Files to Knowledge Base After uploading, select File Uploads as the source …" at bounding box center [269, 231] width 317 height 170
click at [423, 155] on div "Add Files to Knowledge Base After uploading, select File Uploads as the source …" at bounding box center [269, 231] width 317 height 170
click at [416, 155] on icon at bounding box center [418, 156] width 6 height 6
